Goal: Navigation & Orientation: Find specific page/section

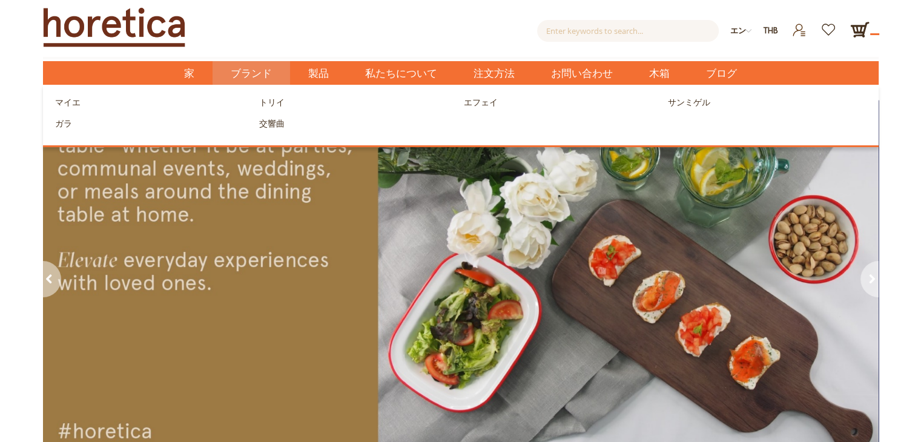
click at [249, 71] on font "ブランド" at bounding box center [251, 73] width 41 height 16
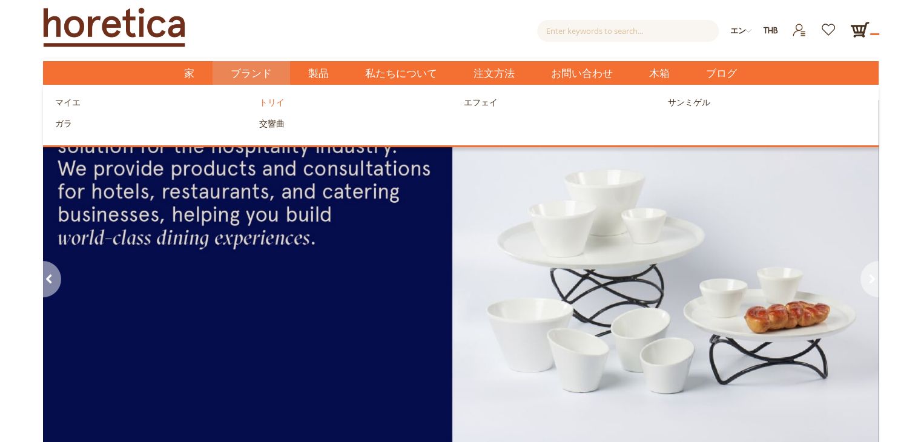
click at [263, 107] on font "トリイ" at bounding box center [271, 102] width 25 height 13
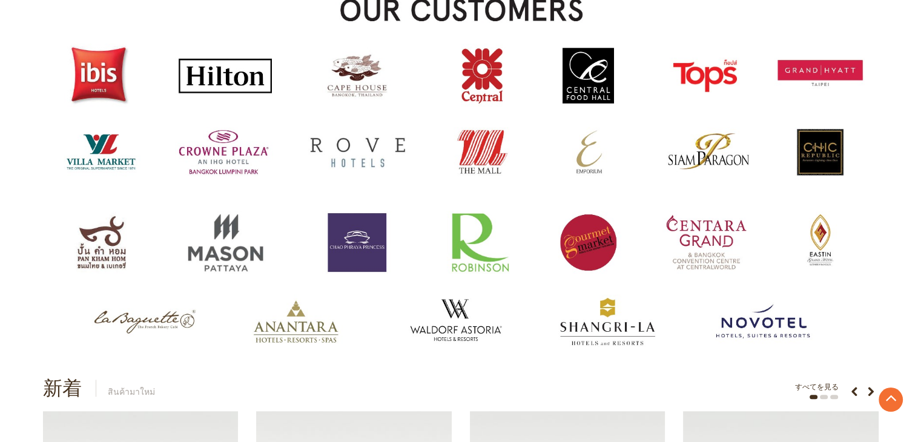
scroll to position [1090, 0]
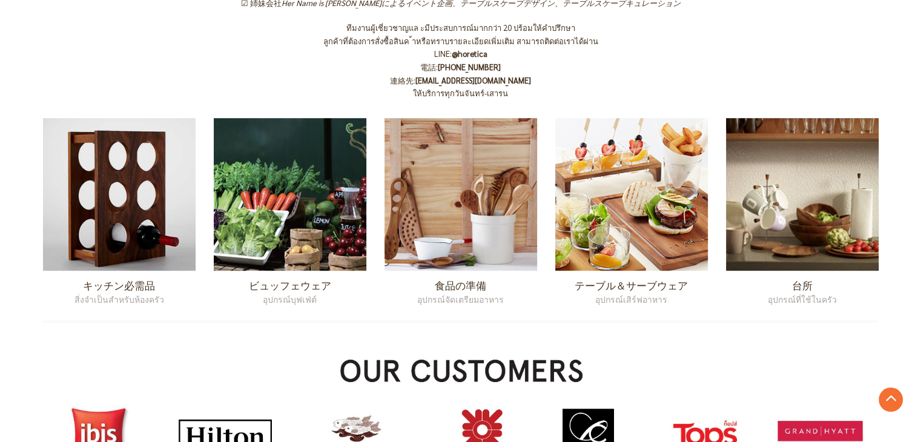
scroll to position [727, 0]
